Goal: Task Accomplishment & Management: Manage account settings

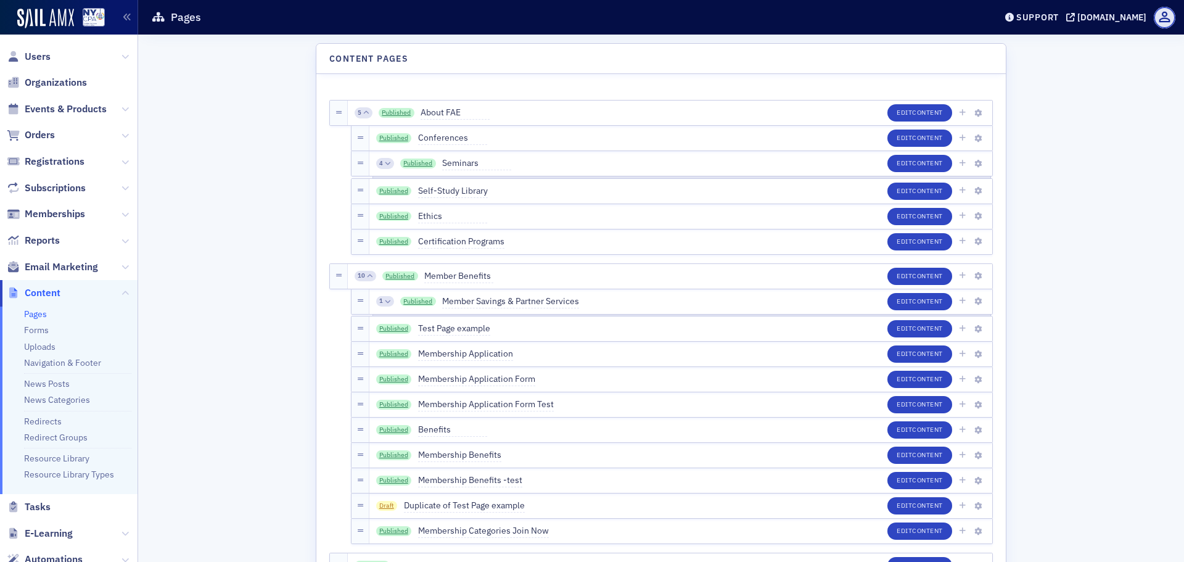
scroll to position [1850, 0]
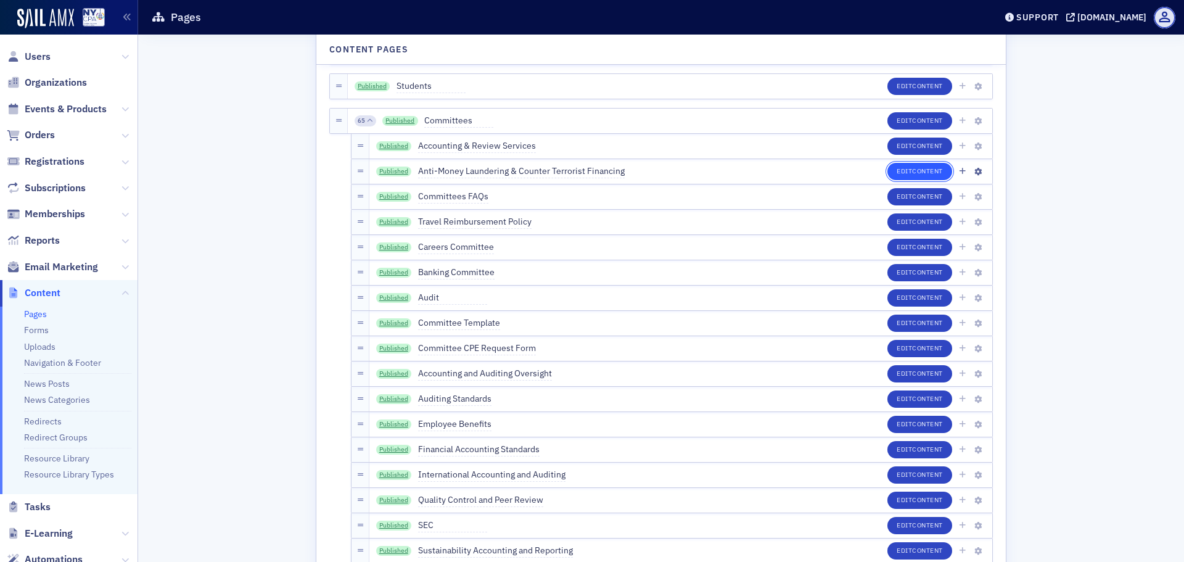
click at [926, 175] on span "Content" at bounding box center [927, 171] width 31 height 9
click at [389, 169] on link "Published" at bounding box center [394, 172] width 36 height 10
click at [916, 146] on span "Content" at bounding box center [927, 145] width 31 height 9
click at [943, 170] on button "Edit Content" at bounding box center [920, 171] width 65 height 17
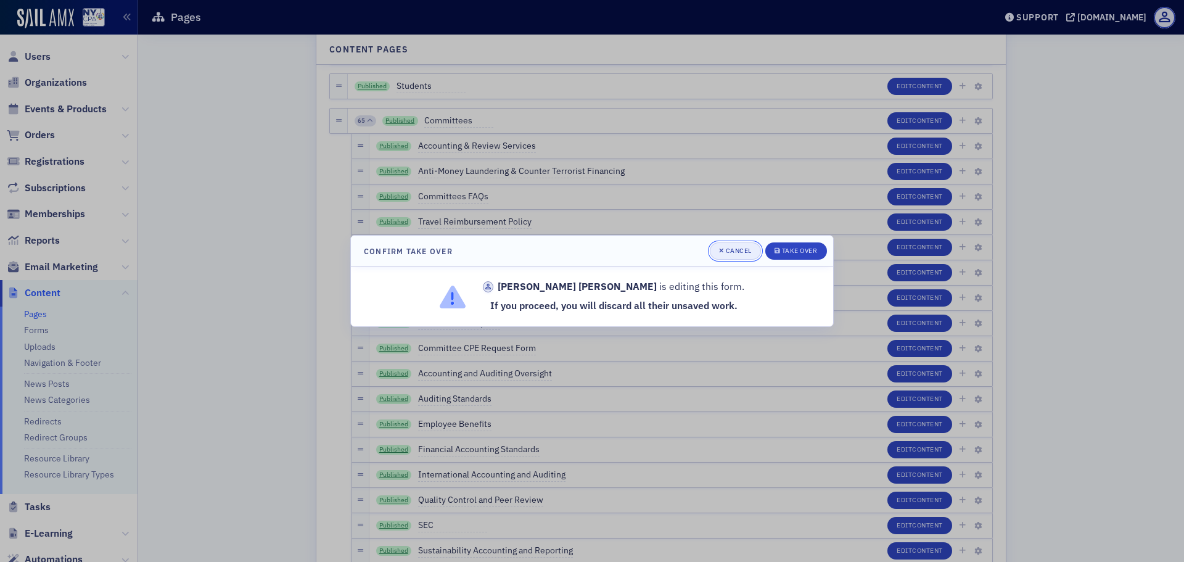
click at [726, 250] on div "Cancel" at bounding box center [739, 250] width 26 height 7
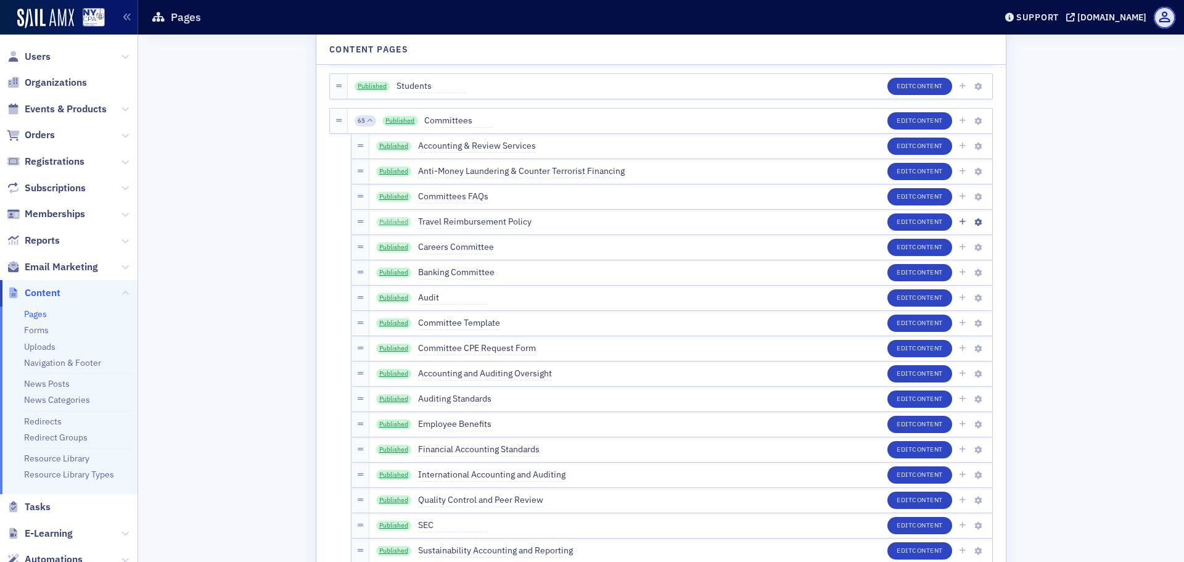
click at [398, 218] on link "Published" at bounding box center [394, 222] width 36 height 10
click at [912, 272] on span "Content" at bounding box center [927, 272] width 31 height 9
click at [390, 274] on link "Published" at bounding box center [394, 273] width 36 height 10
click at [899, 151] on button "Edit Content" at bounding box center [920, 146] width 65 height 17
click at [922, 172] on span "Content" at bounding box center [927, 171] width 31 height 9
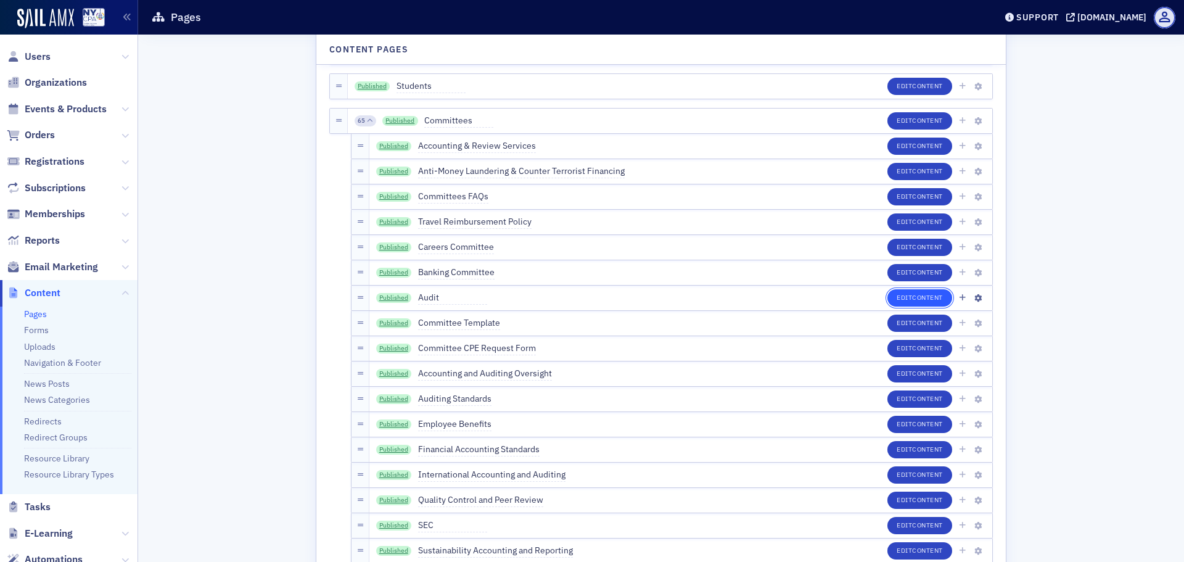
click at [929, 301] on span "Content" at bounding box center [927, 297] width 31 height 9
click at [390, 144] on link "Published" at bounding box center [394, 146] width 36 height 10
click at [902, 271] on button "Edit Content" at bounding box center [920, 272] width 65 height 17
click at [912, 144] on span "Content" at bounding box center [927, 145] width 31 height 9
click at [940, 275] on button "Edit Content" at bounding box center [920, 272] width 65 height 17
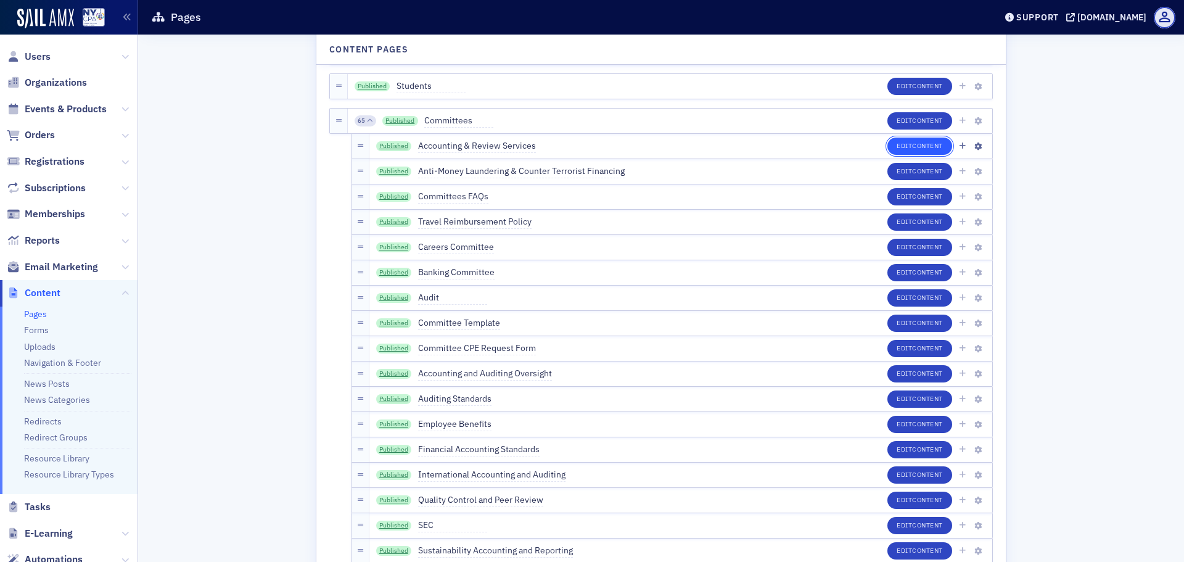
click at [918, 147] on span "Content" at bounding box center [927, 145] width 31 height 9
click at [918, 170] on span "Content" at bounding box center [927, 171] width 31 height 9
click at [894, 271] on button "Edit Content" at bounding box center [920, 272] width 65 height 17
click at [926, 270] on span "Content" at bounding box center [927, 272] width 31 height 9
click at [891, 146] on button "Edit Content" at bounding box center [920, 146] width 65 height 17
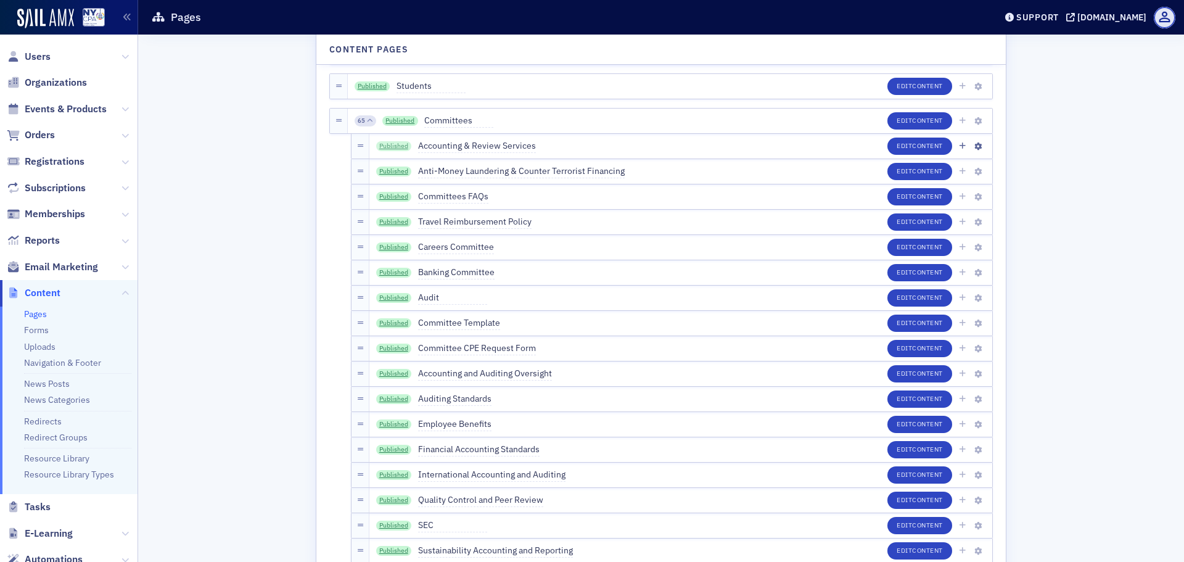
click at [395, 148] on link "Published" at bounding box center [394, 146] width 36 height 10
click at [929, 300] on span "Content" at bounding box center [927, 297] width 31 height 9
click at [389, 295] on link "Published" at bounding box center [394, 298] width 36 height 10
